Goal: Find specific page/section: Find specific page/section

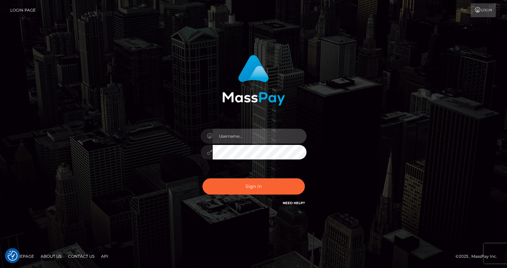
click at [244, 134] on input "text" at bounding box center [260, 136] width 94 height 15
type input "tatyanafansly1"
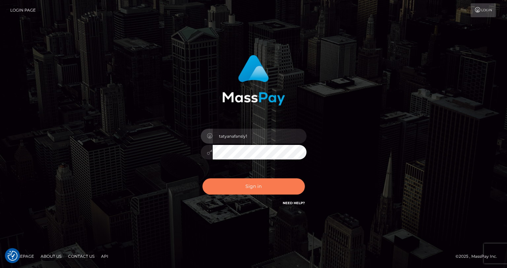
click at [251, 190] on button "Sign in" at bounding box center [254, 186] width 102 height 16
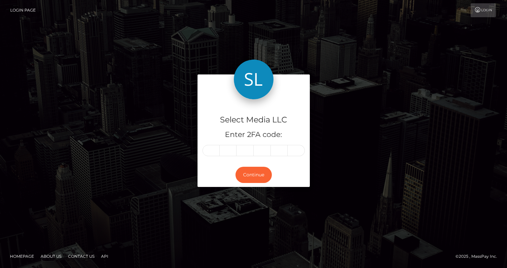
click at [210, 152] on input "text" at bounding box center [211, 150] width 17 height 11
type input "9"
type input "8"
type input "2"
type input "8"
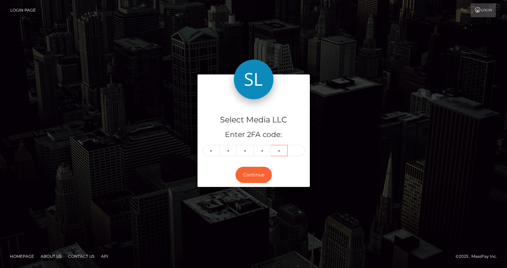
type input "0"
type input "8"
click at [247, 174] on button "Continue" at bounding box center [254, 175] width 36 height 16
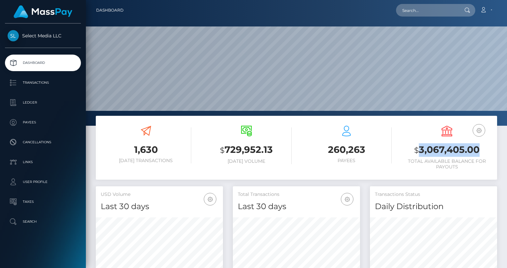
scroll to position [117, 127]
click at [429, 152] on h3 "$ 3,067,405.00" at bounding box center [447, 150] width 91 height 14
click at [38, 100] on p "Ledger" at bounding box center [43, 103] width 71 height 10
